Goal: Task Accomplishment & Management: Manage account settings

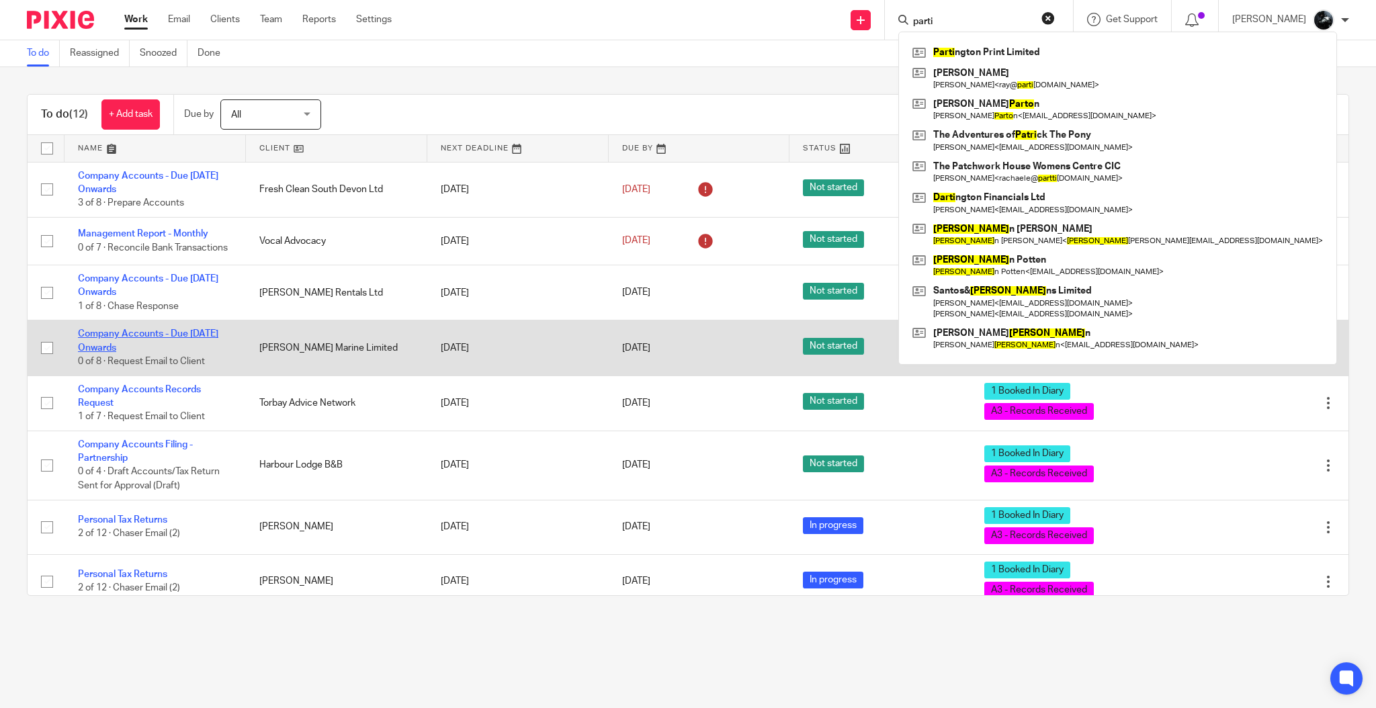
click at [155, 347] on td "Company Accounts - Due 1st May 2023 Onwards 0 of 8 · Request Email to Client" at bounding box center [155, 348] width 181 height 55
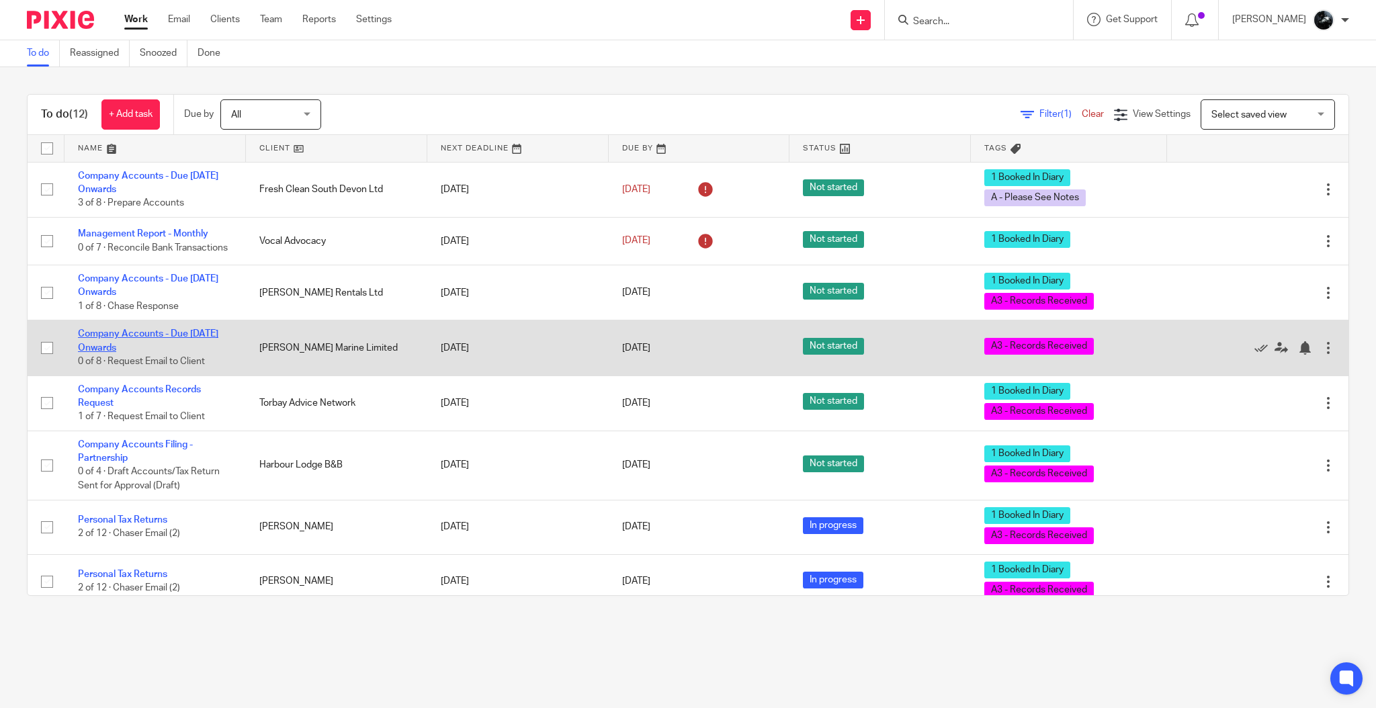
click at [159, 339] on link "Company Accounts - Due [DATE] Onwards" at bounding box center [148, 340] width 140 height 23
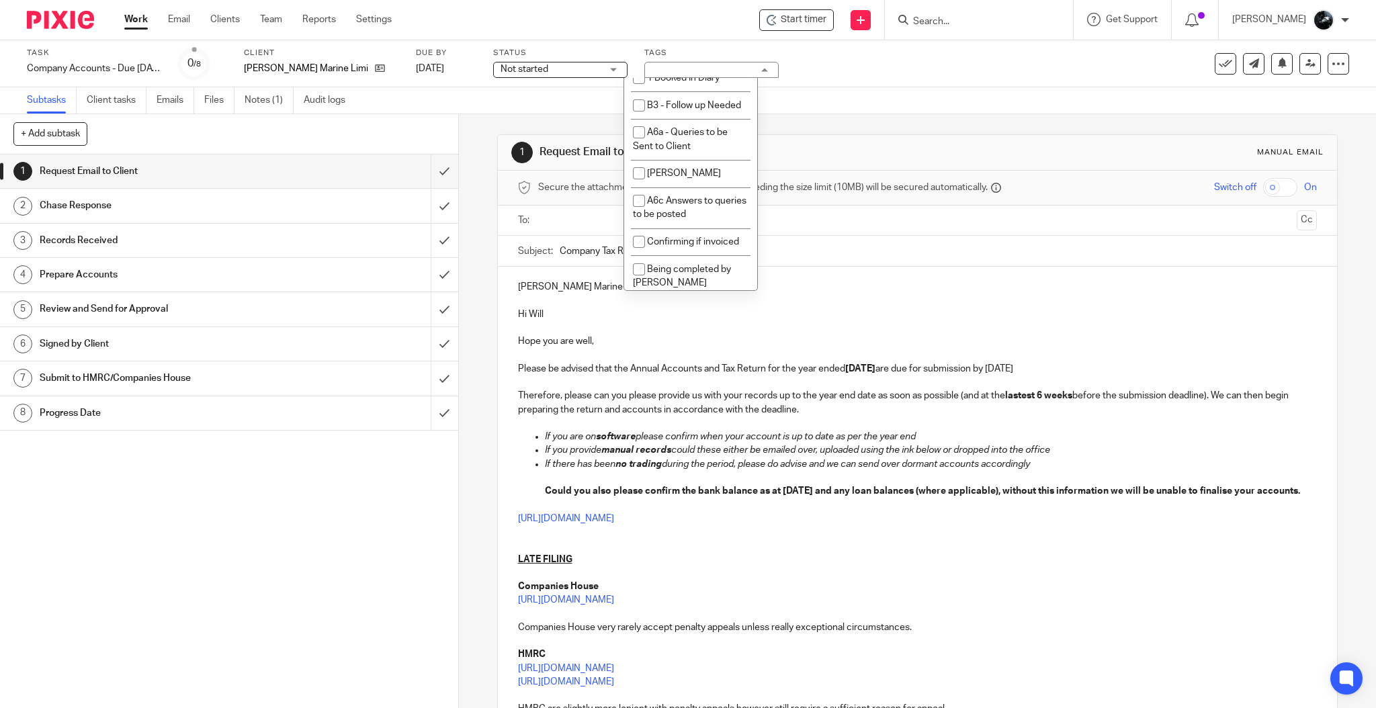
scroll to position [1165, 0]
click at [691, 52] on span "1 Booked In Diary" at bounding box center [683, 46] width 73 height 9
checkbox input "true"
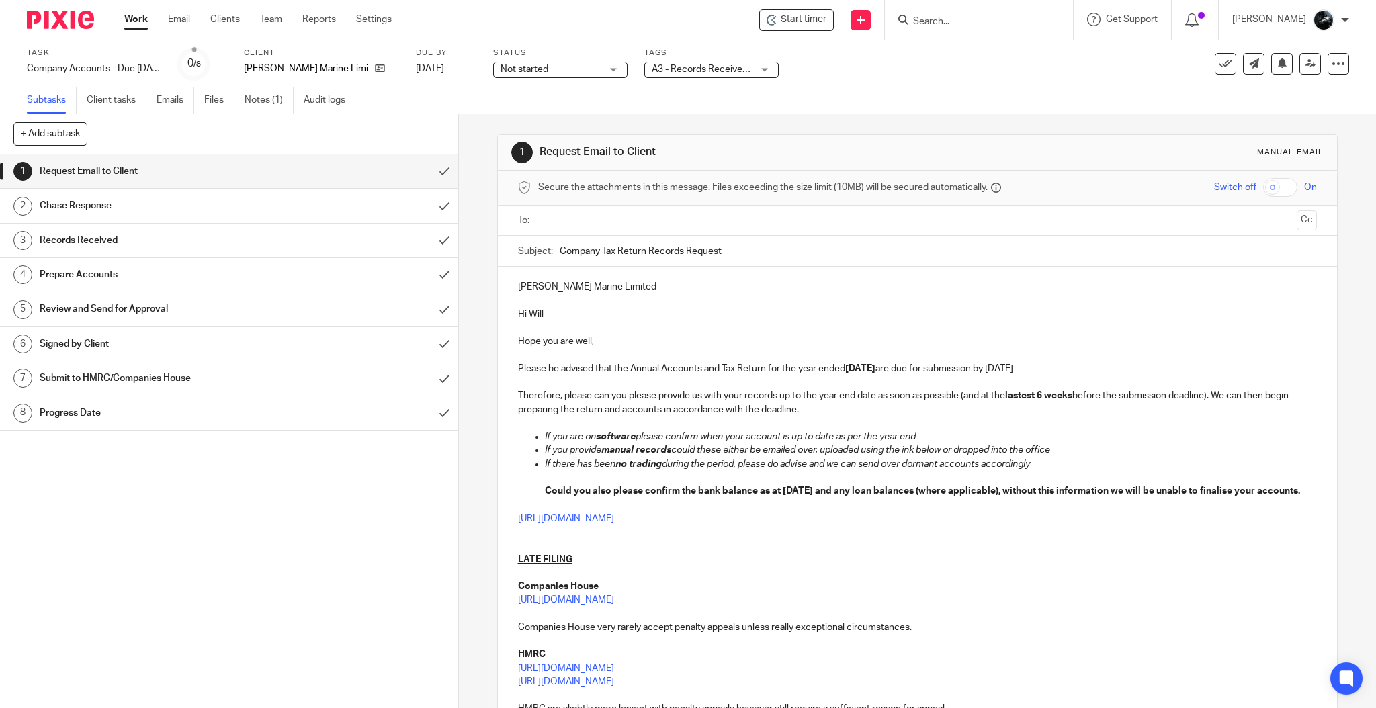
click at [859, 107] on div "Subtasks Client tasks Emails Files Notes (1) Audit logs" at bounding box center [688, 100] width 1376 height 27
click at [82, 17] on img at bounding box center [60, 20] width 67 height 18
